Goal: Information Seeking & Learning: Learn about a topic

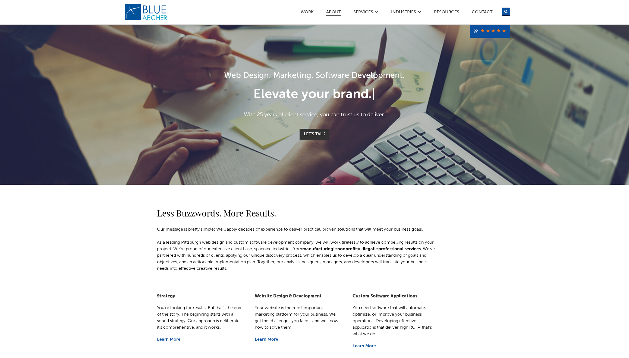
click at [332, 12] on link "ABOUT" at bounding box center [333, 13] width 15 height 6
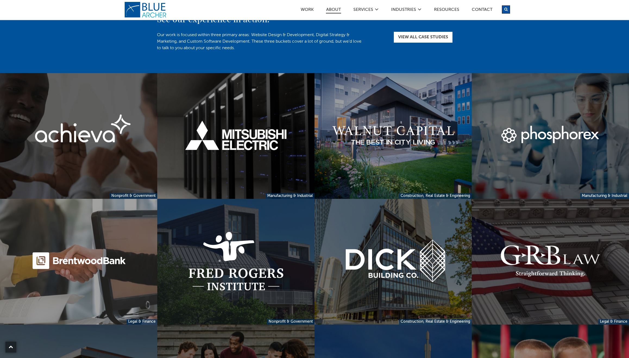
scroll to position [1135, 0]
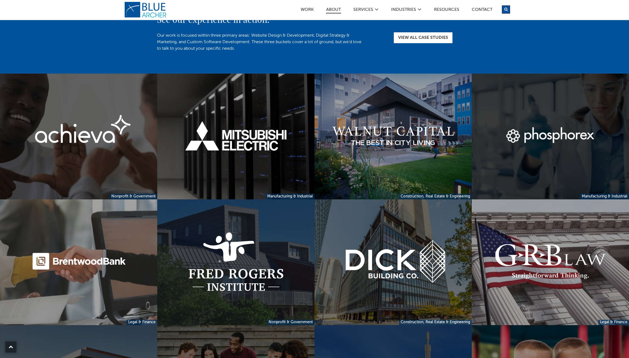
click at [532, 140] on link at bounding box center [550, 137] width 157 height 126
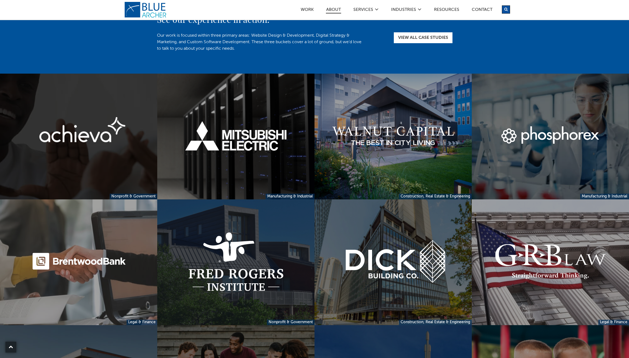
click at [68, 136] on link at bounding box center [78, 137] width 157 height 126
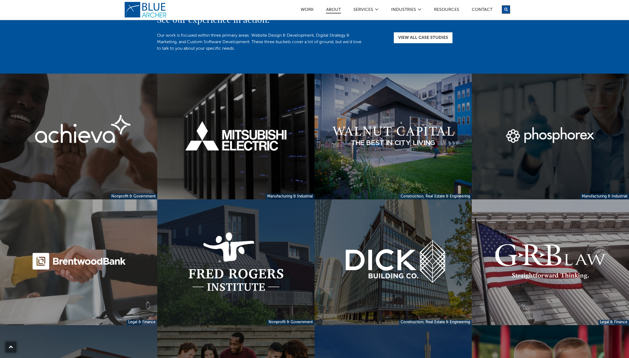
click at [546, 136] on link at bounding box center [550, 137] width 157 height 126
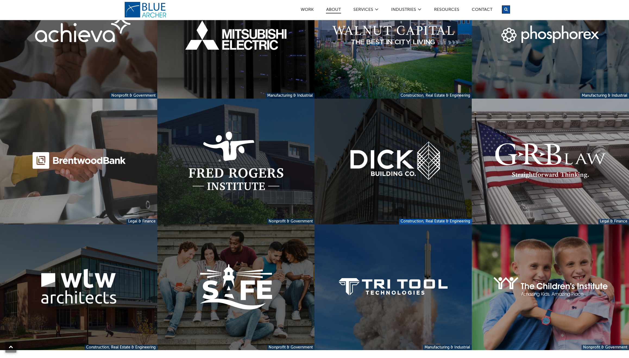
scroll to position [1237, 0]
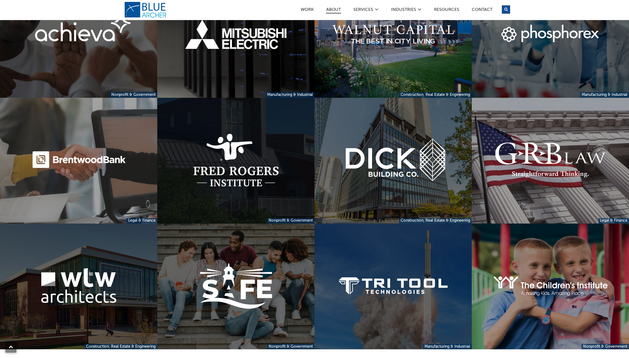
click at [206, 152] on link at bounding box center [235, 161] width 157 height 126
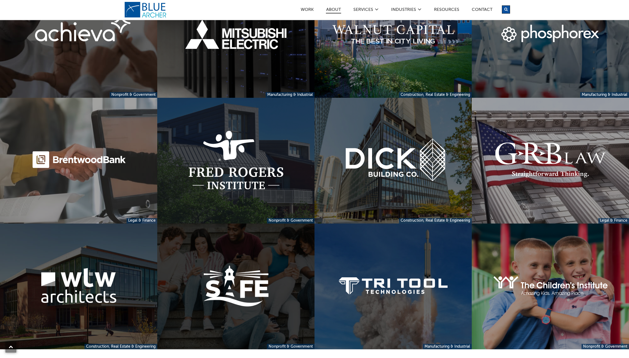
scroll to position [1235, 0]
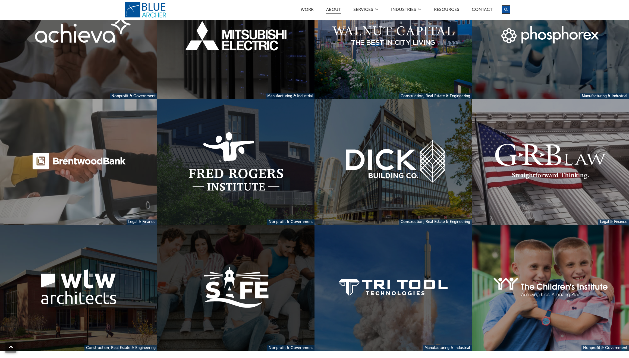
click at [268, 264] on link at bounding box center [235, 288] width 157 height 126
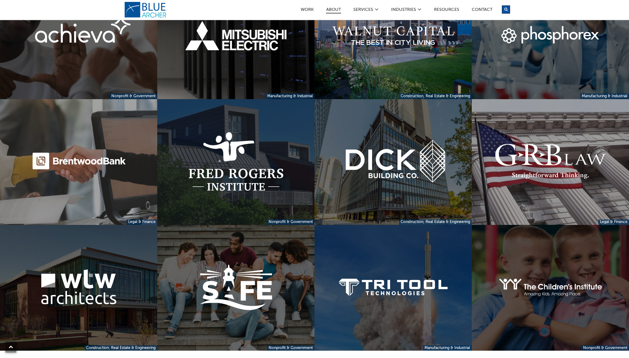
scroll to position [1236, 0]
click at [562, 267] on link at bounding box center [550, 287] width 157 height 126
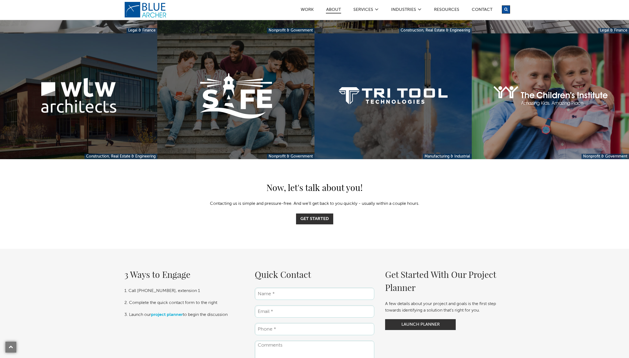
scroll to position [1419, 0]
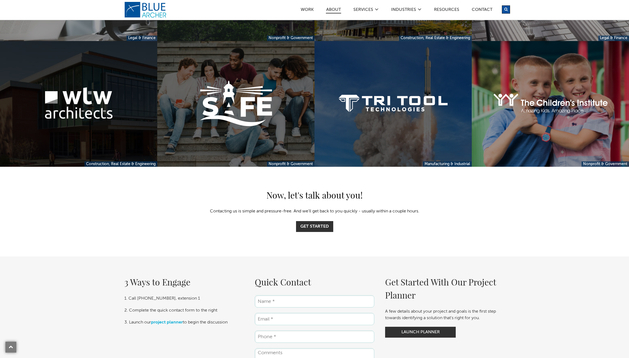
click at [46, 116] on link at bounding box center [78, 104] width 157 height 126
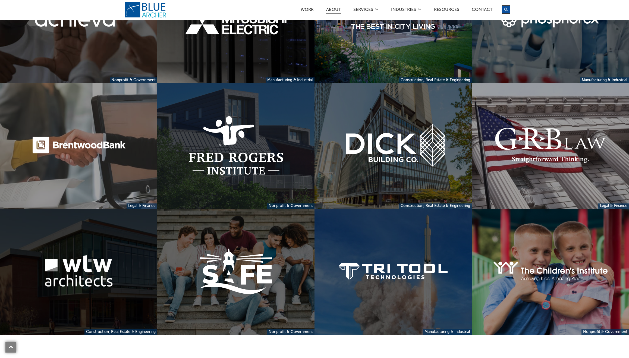
scroll to position [1250, 0]
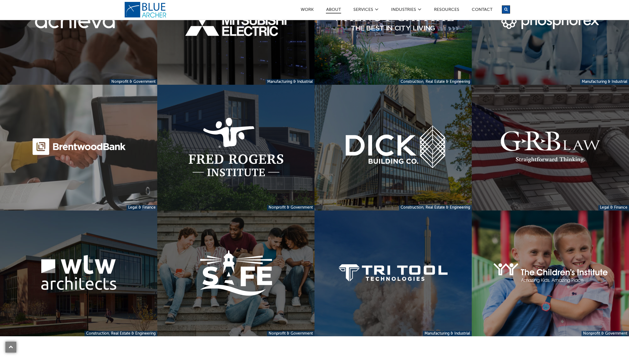
click at [574, 119] on link at bounding box center [550, 148] width 157 height 126
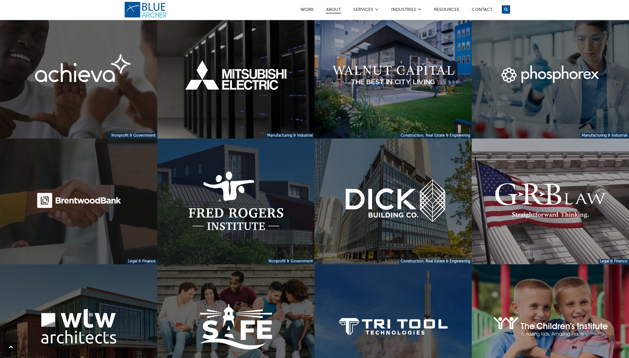
scroll to position [1189, 0]
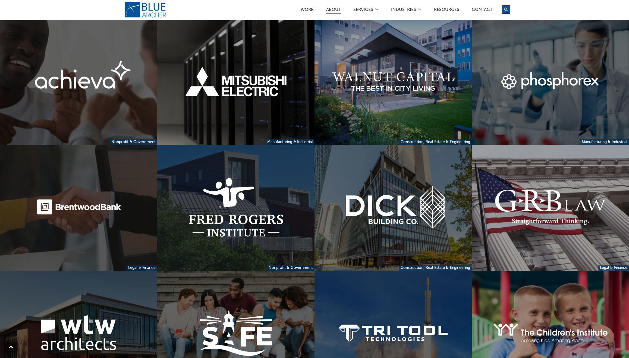
click at [70, 209] on link at bounding box center [78, 208] width 157 height 126
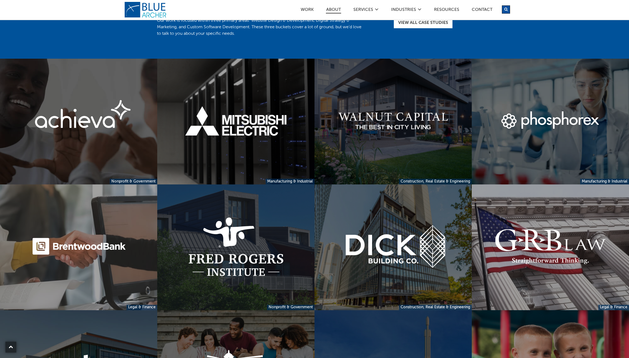
scroll to position [1150, 0]
click at [381, 109] on link at bounding box center [392, 122] width 157 height 126
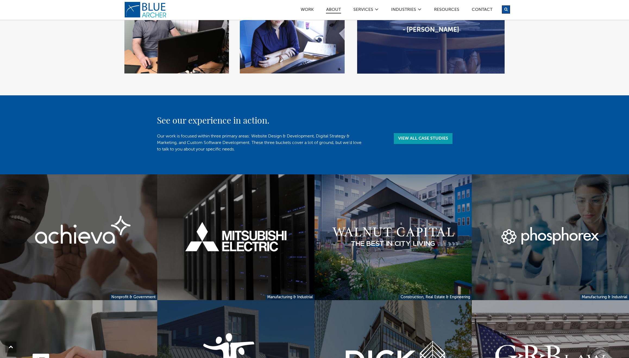
scroll to position [1034, 0]
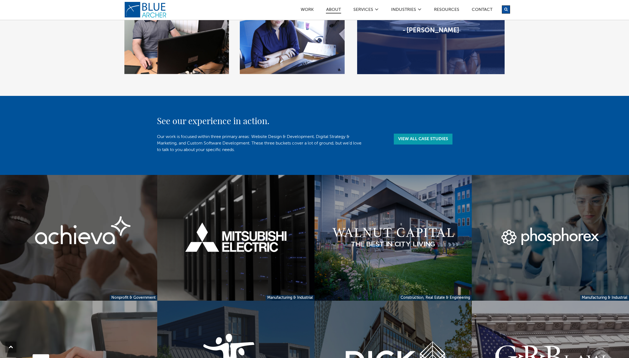
click at [411, 138] on link "View All Case Studies" at bounding box center [423, 139] width 59 height 11
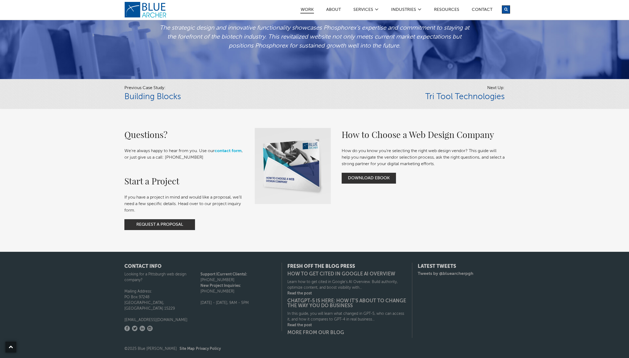
scroll to position [1253, 0]
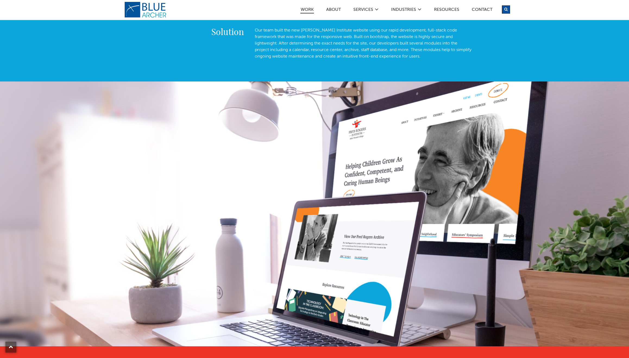
scroll to position [424, 0]
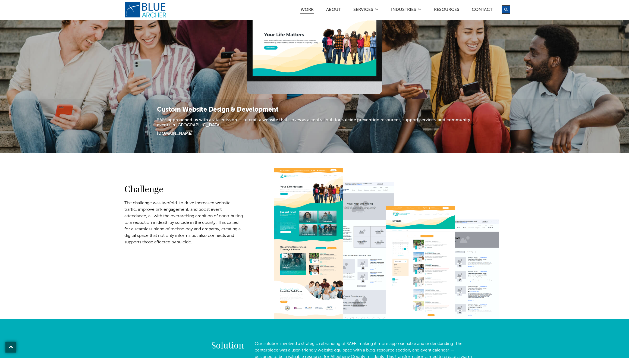
scroll to position [74, 0]
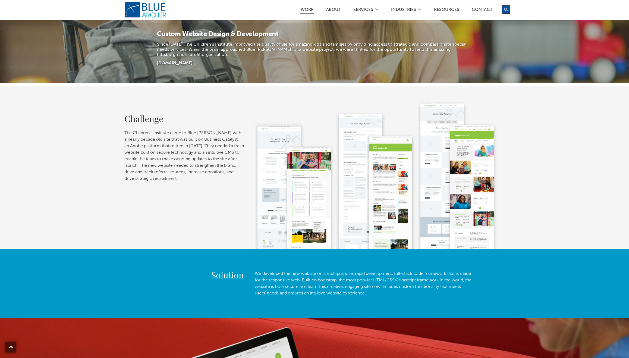
scroll to position [155, 0]
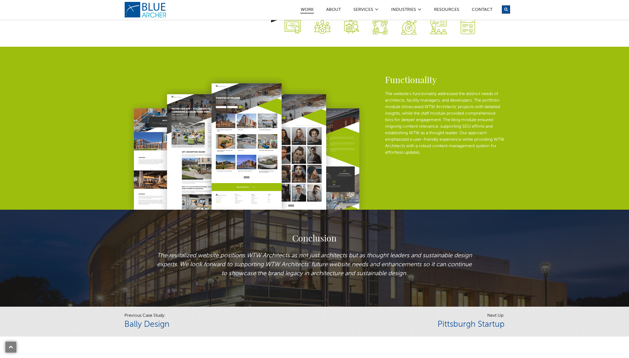
scroll to position [1048, 0]
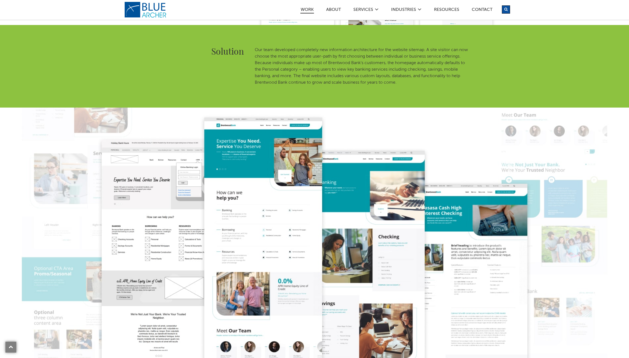
scroll to position [337, 0]
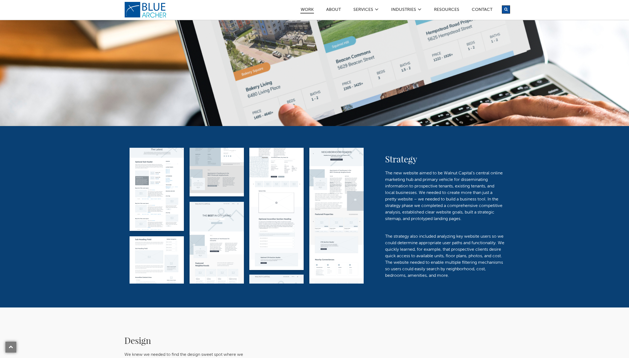
scroll to position [637, 0]
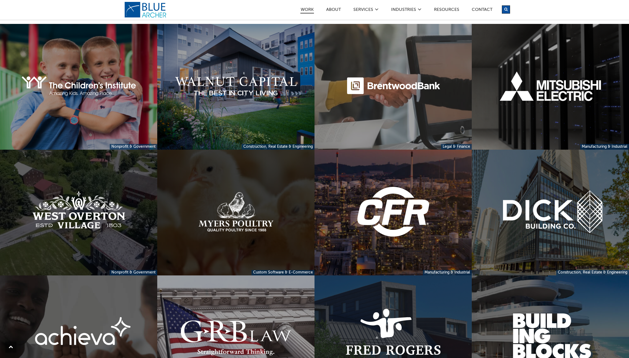
scroll to position [144, 0]
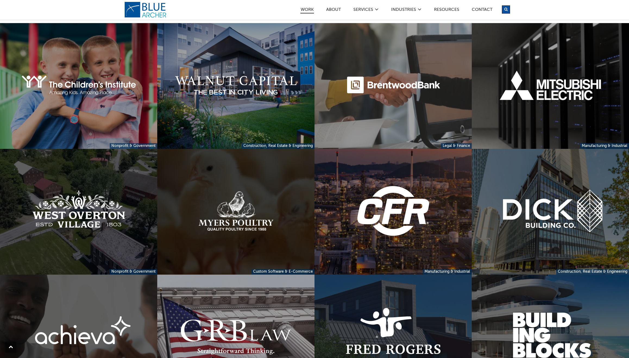
click at [234, 210] on link at bounding box center [235, 212] width 157 height 126
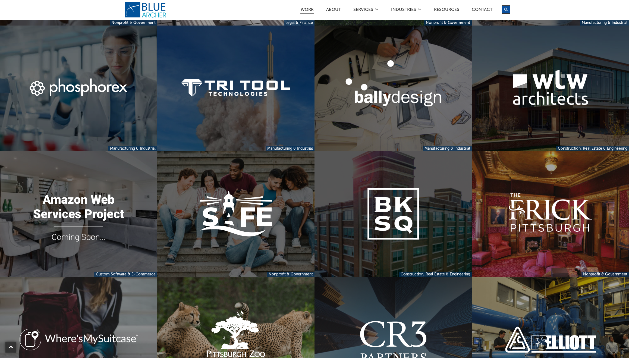
scroll to position [519, 0]
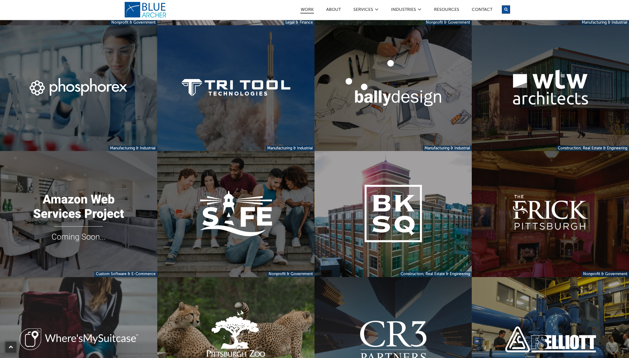
click at [534, 207] on link at bounding box center [550, 214] width 157 height 126
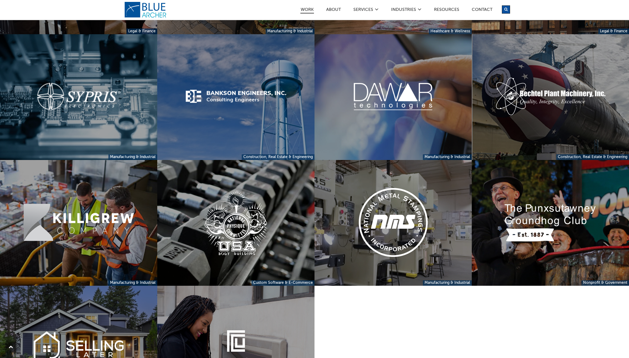
scroll to position [1507, 0]
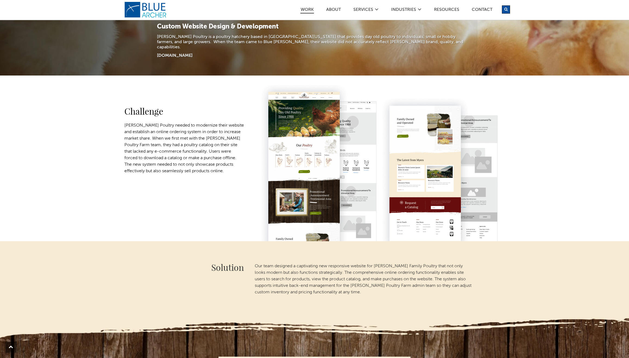
scroll to position [166, 0]
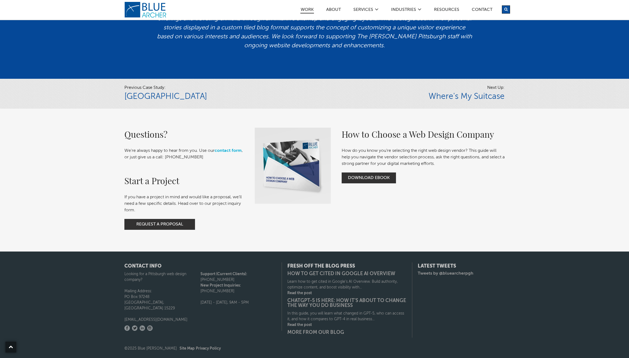
scroll to position [1506, 0]
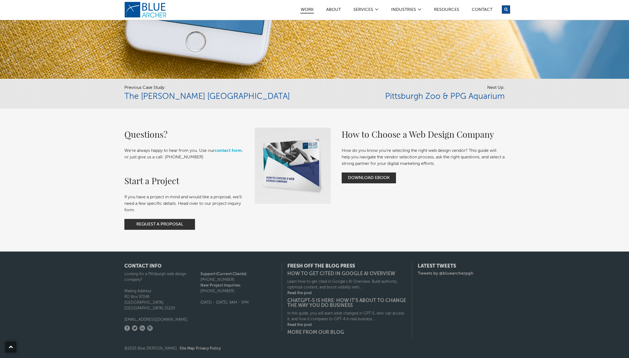
scroll to position [1188, 0]
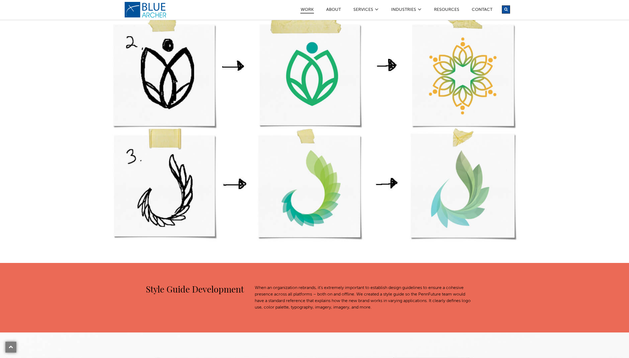
scroll to position [961, 0]
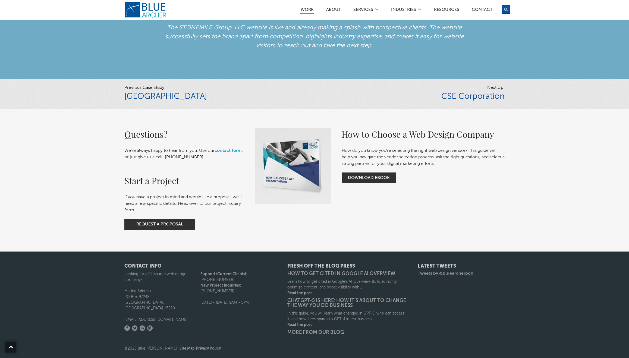
scroll to position [1078, 0]
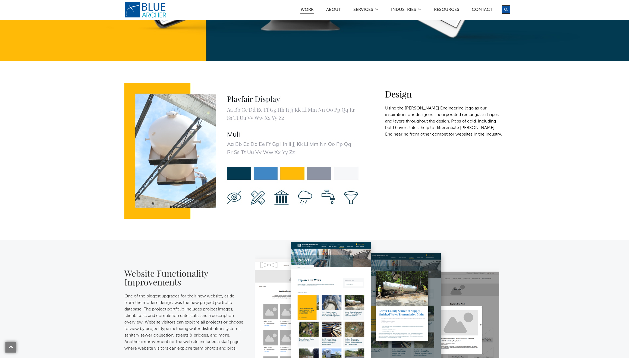
scroll to position [732, 0]
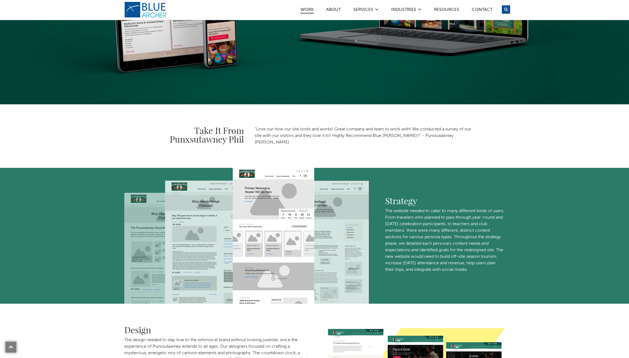
scroll to position [667, 0]
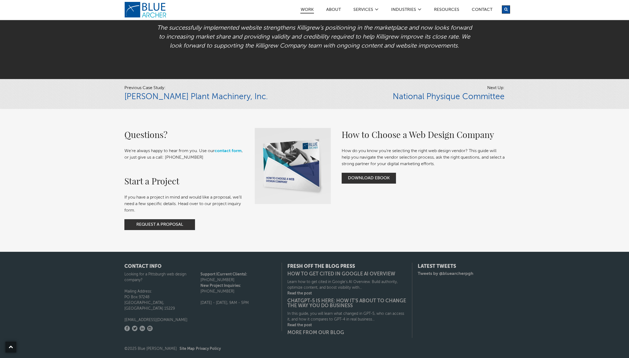
scroll to position [1371, 0]
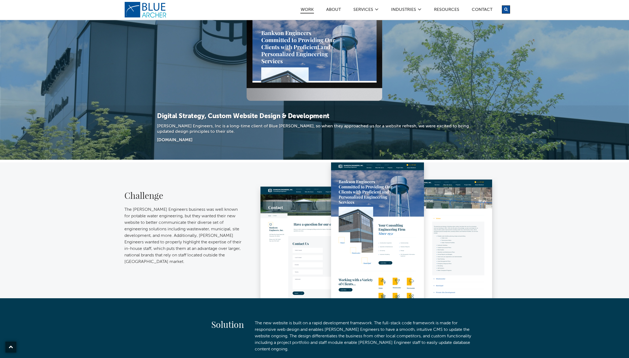
scroll to position [188, 0]
